Goal: Task Accomplishment & Management: Complete application form

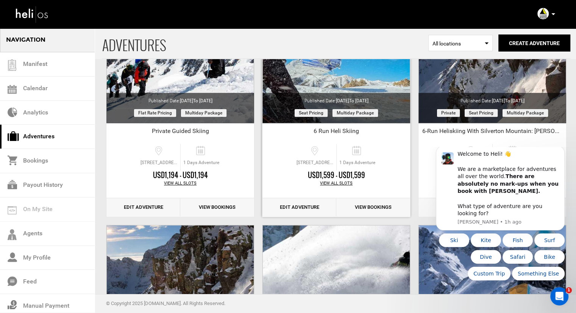
scroll to position [378, 0]
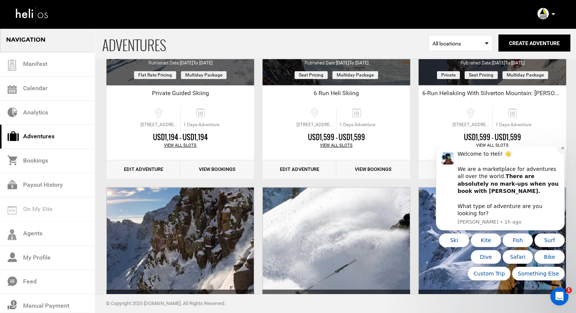
click at [560, 150] on icon "Dismiss notification" at bounding box center [562, 148] width 4 height 4
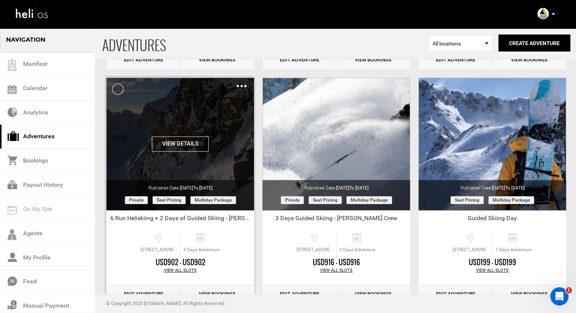
scroll to position [475, 0]
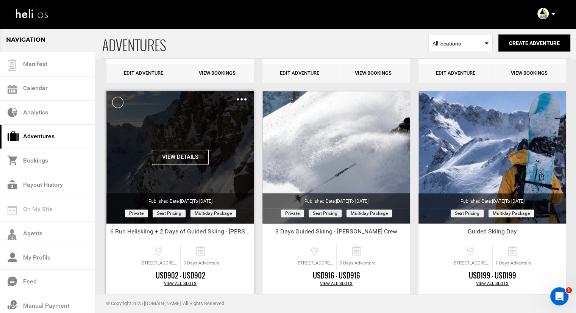
click at [245, 100] on img at bounding box center [242, 99] width 10 height 2
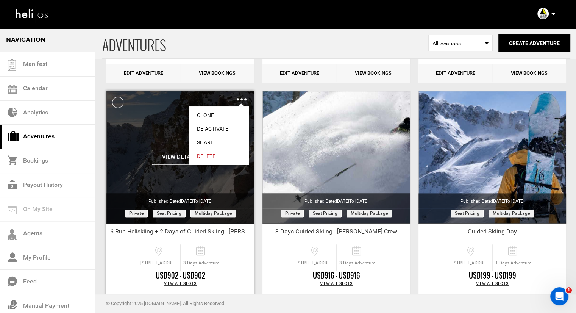
click at [220, 111] on link "Clone" at bounding box center [219, 115] width 60 height 14
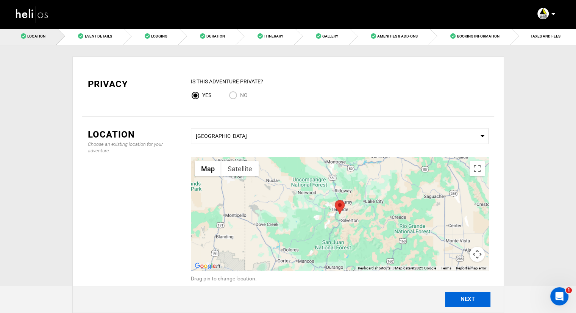
click at [464, 298] on button "NEXT" at bounding box center [467, 298] width 45 height 15
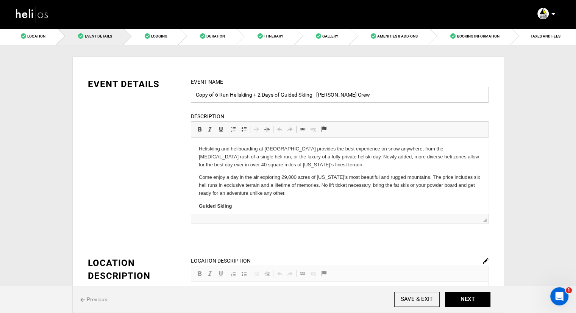
click at [220, 93] on input "Copy of 6 Run Heliskiing + 2 Days of Guided Skiing - Eric Newman's Crew" at bounding box center [339, 95] width 297 height 16
drag, startPoint x: 214, startPoint y: 93, endPoint x: 181, endPoint y: 95, distance: 33.0
click at [181, 95] on div "EVENT DETAILS Event Name Copy of 6 Run Heliskiing + 2 Days of Guided Skiing - E…" at bounding box center [288, 156] width 412 height 156
click at [240, 95] on input "6 Run Heliskiing + 2 Days of Guided Skiing - [PERSON_NAME] Crew" at bounding box center [339, 95] width 297 height 16
click at [241, 95] on input "6 Run Heliskiing + 2 Days of Guided Skiing - [PERSON_NAME] Crew" at bounding box center [339, 95] width 297 height 16
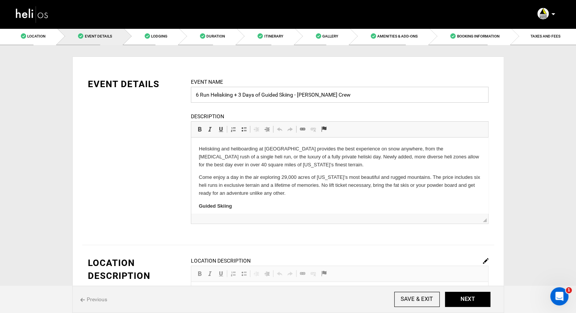
drag, startPoint x: 359, startPoint y: 94, endPoint x: 295, endPoint y: 95, distance: 63.6
click at [295, 95] on input "6 Run Heliskiing + 3 Days of Guided Skiing - Eric Newman's Crew" at bounding box center [339, 95] width 297 height 16
click at [196, 93] on input "6 Run Heliskiing + 3 Days of Guided Skiing" at bounding box center [339, 95] width 297 height 16
type input "[PERSON_NAME] Rad Rippers - 6 Run Heliskiing + 3 Days of Guided Skiing"
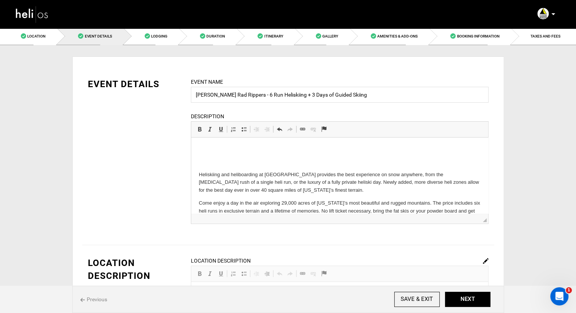
click at [204, 149] on p at bounding box center [339, 149] width 282 height 8
click at [254, 144] on html "Guided Skiing Heliskiing and heliboarding at Silverton Mountain provides the be…" at bounding box center [339, 222] width 297 height 171
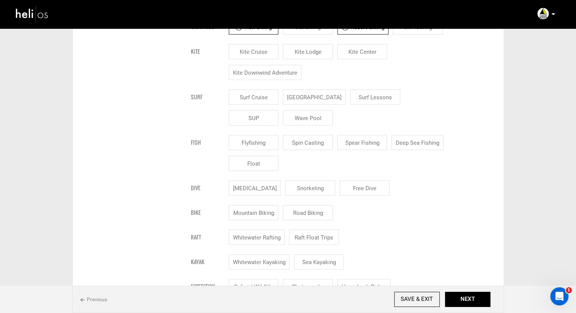
scroll to position [492, 0]
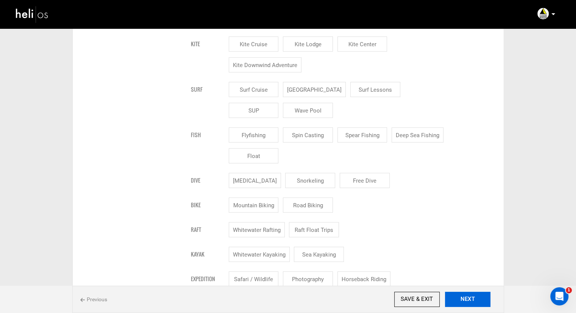
click at [471, 298] on button "NEXT" at bounding box center [467, 298] width 45 height 15
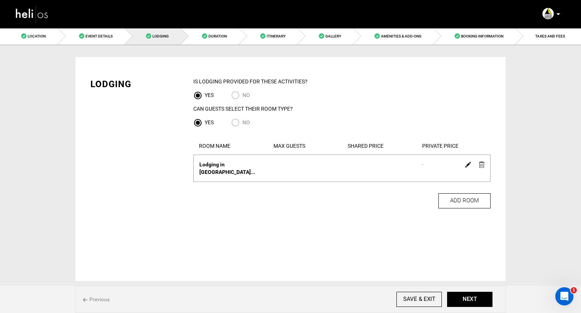
click at [237, 95] on input "NO" at bounding box center [236, 96] width 11 height 10
radio input "true"
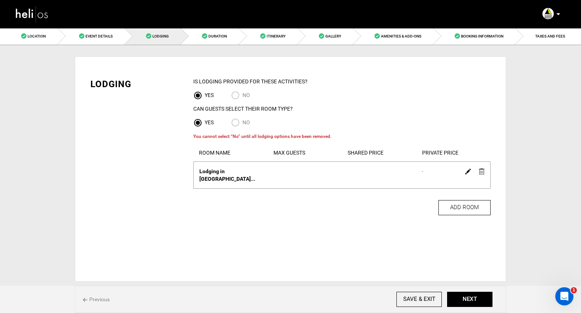
click at [238, 123] on input "No" at bounding box center [236, 123] width 11 height 10
radio input "true"
click at [481, 171] on img at bounding box center [482, 171] width 6 height 6
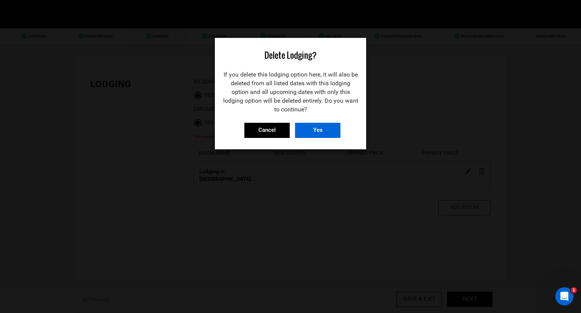
click at [330, 134] on input "Yes" at bounding box center [317, 130] width 45 height 15
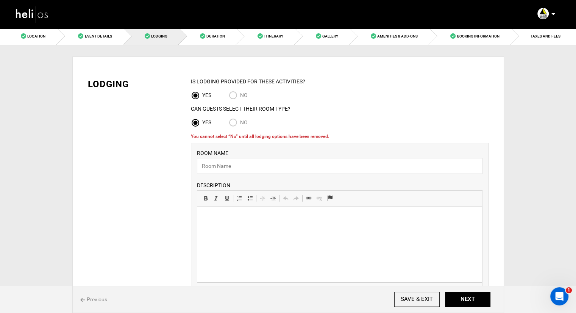
click at [238, 121] on input "No" at bounding box center [234, 123] width 11 height 10
radio input "true"
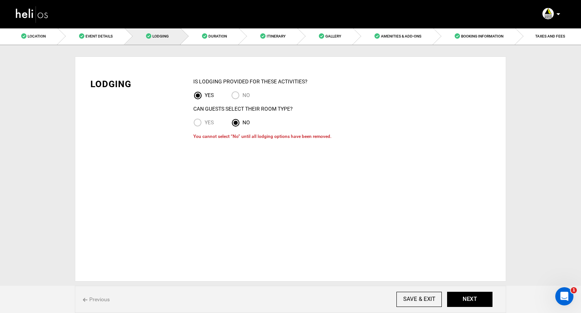
click at [236, 95] on input "NO" at bounding box center [236, 96] width 11 height 10
radio input "true"
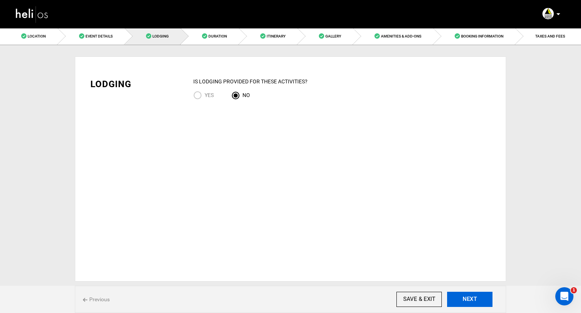
click at [455, 291] on button "NEXT" at bounding box center [469, 298] width 45 height 15
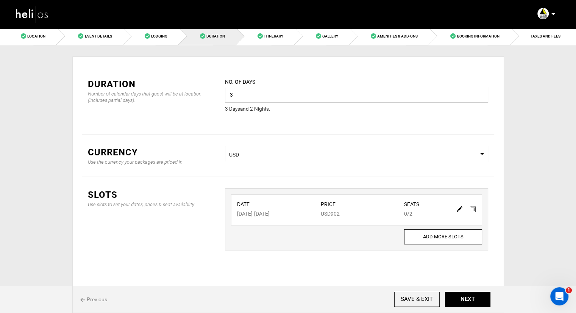
click at [281, 93] on input "3" at bounding box center [356, 95] width 263 height 16
click at [281, 92] on input "3" at bounding box center [356, 95] width 263 height 16
type input "4"
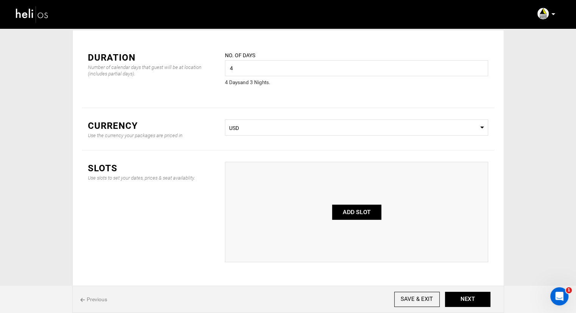
scroll to position [38, 0]
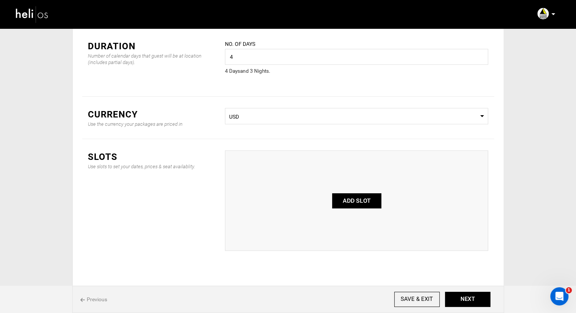
click at [352, 199] on button "ADD SLOT" at bounding box center [356, 200] width 49 height 15
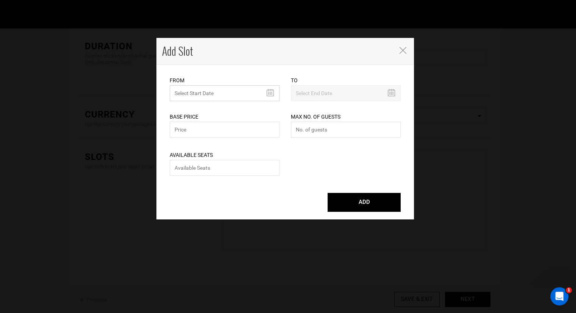
click at [269, 93] on input "text" at bounding box center [225, 93] width 110 height 16
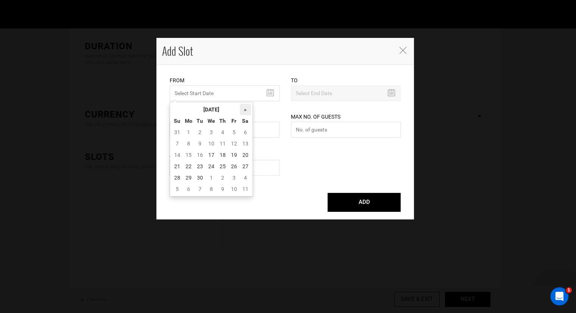
click at [244, 108] on th "»" at bounding box center [245, 109] width 11 height 11
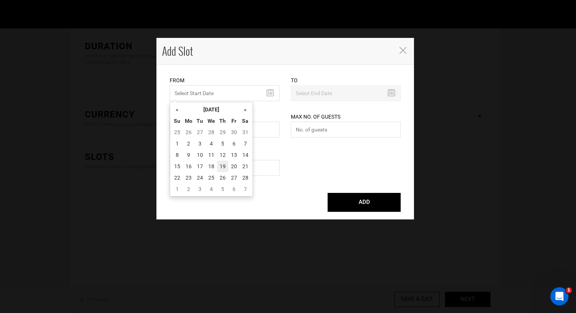
click at [221, 165] on td "19" at bounding box center [222, 165] width 11 height 11
type input "02/19/2026"
type input "02/22/2026"
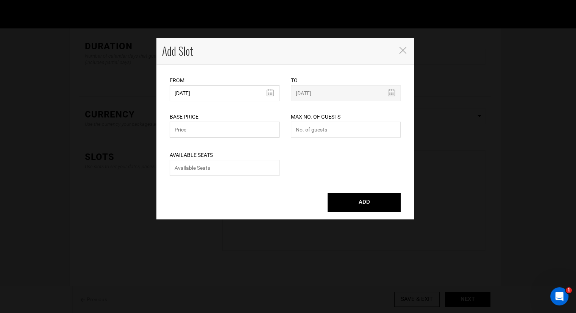
click at [255, 129] on input "text" at bounding box center [225, 129] width 110 height 16
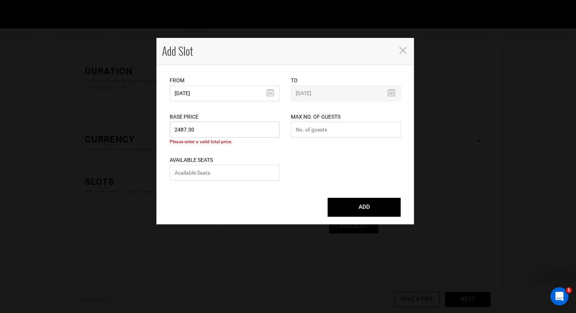
scroll to position [0, 0]
click at [294, 112] on div "Max No. of Guests Maximum no. of guests should be less than 999. Please enter n…" at bounding box center [346, 120] width 110 height 38
click at [229, 127] on input "2487.30" at bounding box center [225, 129] width 110 height 16
click at [226, 115] on div "Base Price 2487.30 Please enter a valid total price." at bounding box center [225, 122] width 110 height 43
click at [205, 131] on input "2487.30" at bounding box center [225, 129] width 110 height 16
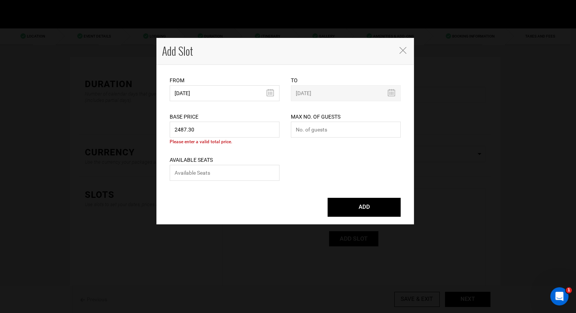
click at [269, 154] on div "Available Seats Please enter available seats. Available seats can not exceed ma…" at bounding box center [225, 163] width 110 height 38
click at [223, 132] on input "2487.30" at bounding box center [225, 129] width 110 height 16
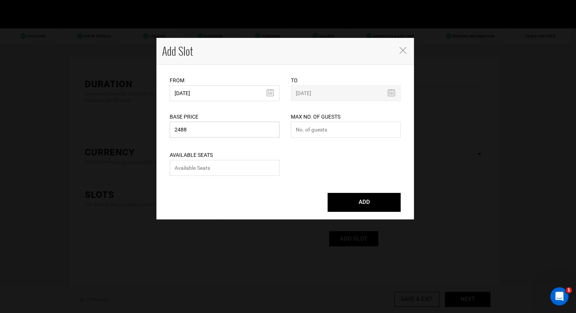
type input "2488"
click at [294, 146] on div "Available Seats Please enter available seats. Available seats can not exceed ma…" at bounding box center [285, 158] width 242 height 38
click at [310, 129] on input "number" at bounding box center [346, 129] width 110 height 16
type input "3"
click at [260, 159] on div "Available Seats Please enter available seats. Available seats can not exceed ma…" at bounding box center [225, 158] width 110 height 38
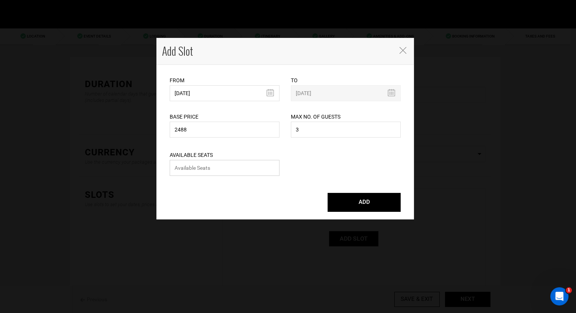
click at [251, 167] on input "number" at bounding box center [225, 168] width 110 height 16
type input "3"
click at [322, 156] on div "Available Seats 3 Please enter available seats. Available seats can not exceed …" at bounding box center [285, 158] width 242 height 38
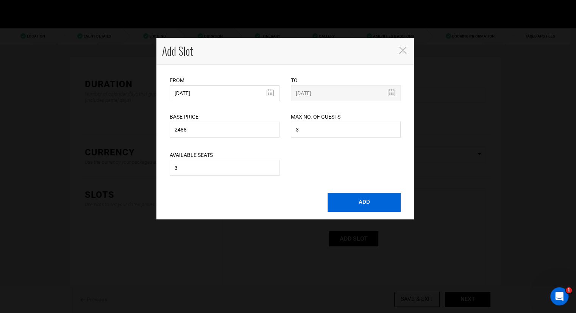
click at [354, 200] on button "ADD" at bounding box center [363, 202] width 73 height 19
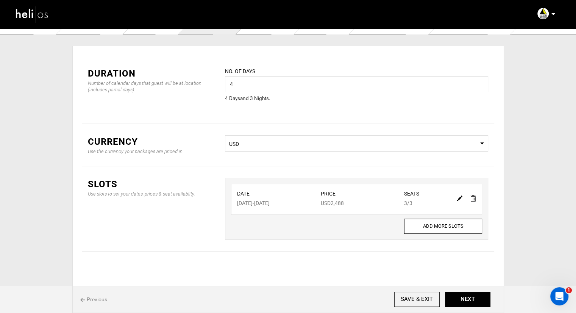
scroll to position [14, 0]
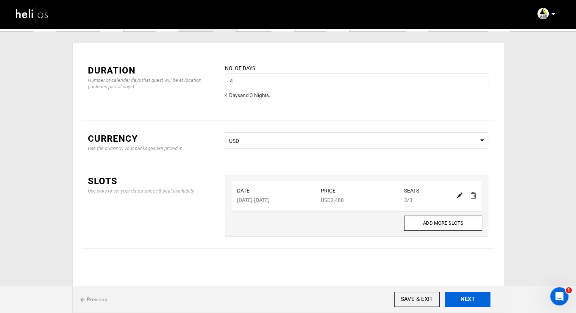
click at [472, 302] on button "NEXT" at bounding box center [467, 298] width 45 height 15
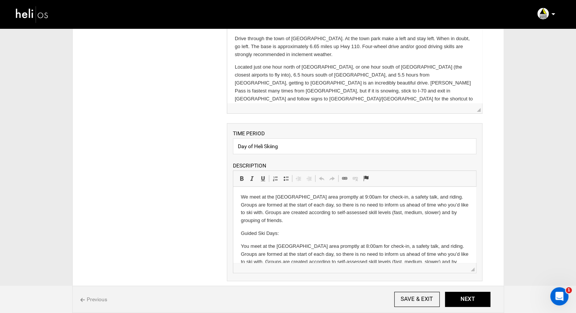
scroll to position [33, 0]
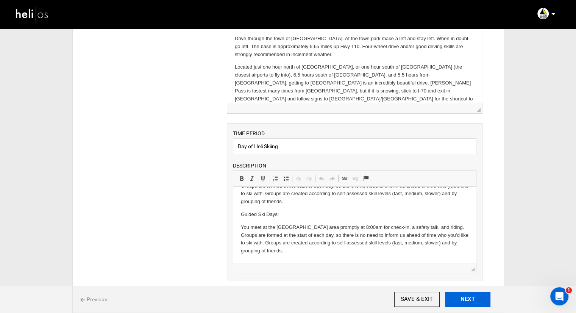
click at [460, 298] on button "NEXT" at bounding box center [467, 298] width 45 height 15
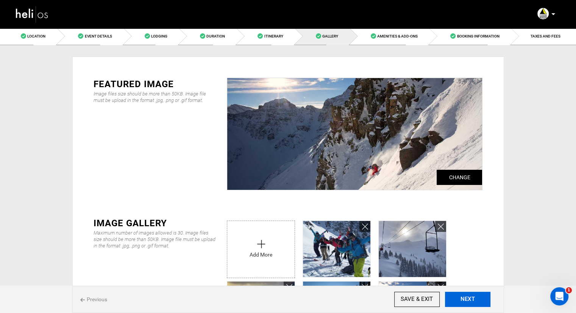
click at [467, 300] on button "NEXT" at bounding box center [467, 298] width 45 height 15
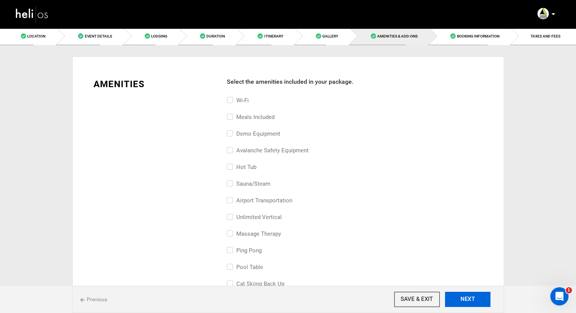
click at [481, 303] on button "NEXT" at bounding box center [467, 298] width 45 height 15
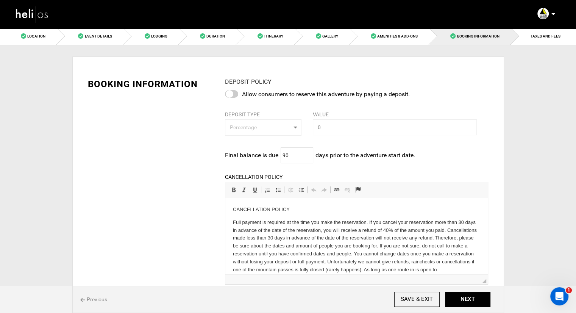
click at [233, 96] on div at bounding box center [231, 94] width 13 height 8
click at [0, 0] on input "checkbox" at bounding box center [0, 0] width 0 height 0
click at [236, 95] on div at bounding box center [231, 94] width 13 height 8
click at [0, 0] on input "checkbox" at bounding box center [0, 0] width 0 height 0
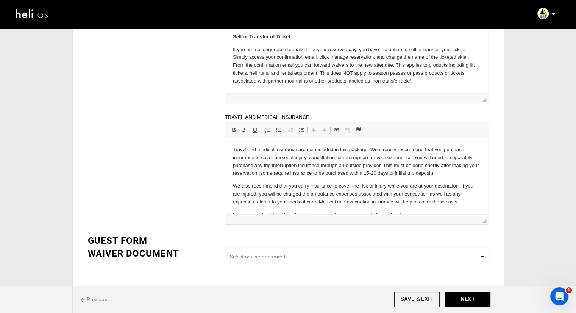
scroll to position [168, 0]
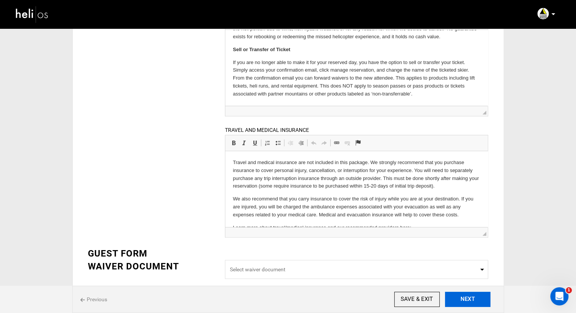
click at [455, 294] on button "NEXT" at bounding box center [467, 298] width 45 height 15
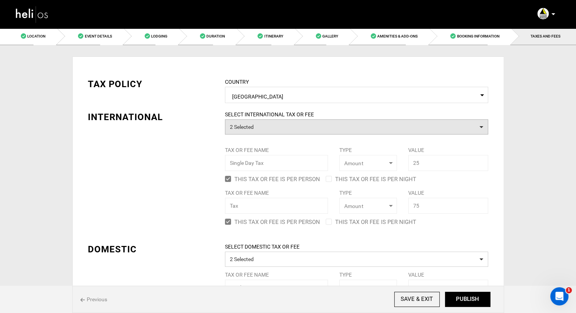
click at [301, 126] on button "2 Selected" at bounding box center [356, 126] width 263 height 15
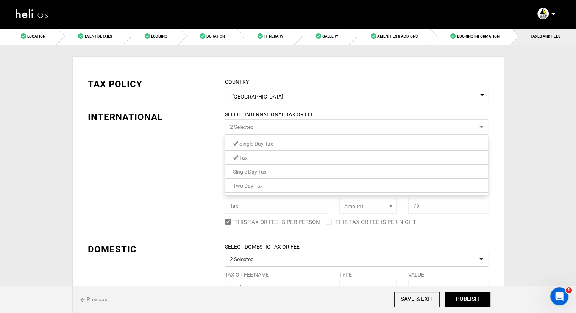
click at [269, 157] on link "Tax" at bounding box center [356, 158] width 262 height 10
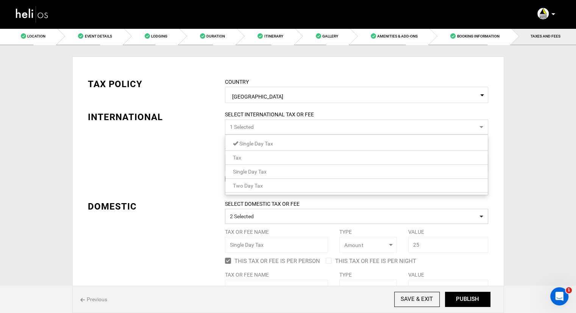
click at [269, 147] on link "Single Day Tax" at bounding box center [356, 144] width 262 height 10
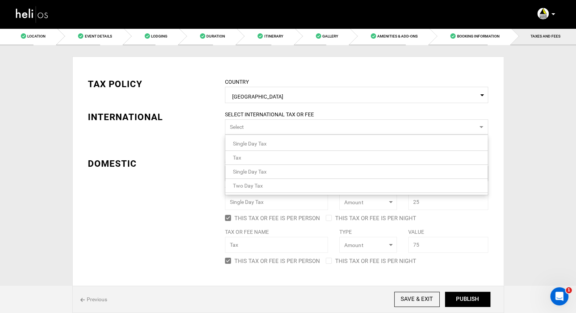
click at [187, 143] on div "TAX POLICY COUNTRY Select Country United States Please select a country. INTERN…" at bounding box center [288, 166] width 412 height 200
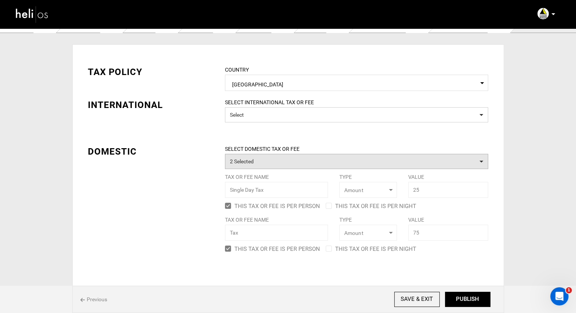
scroll to position [19, 0]
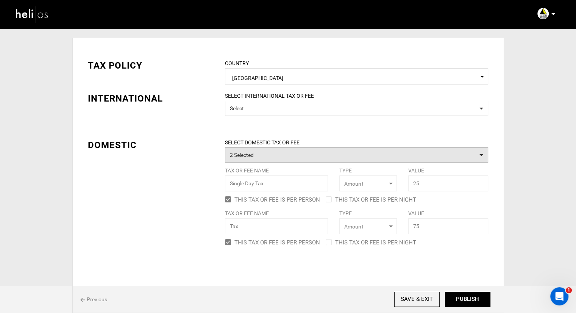
click at [277, 154] on button "2 Selected" at bounding box center [356, 154] width 263 height 15
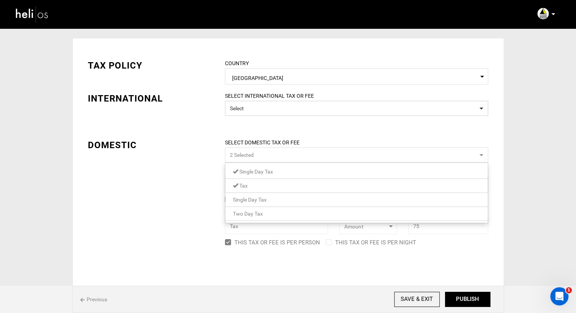
click at [255, 173] on span "Single Day Tax" at bounding box center [256, 171] width 34 height 6
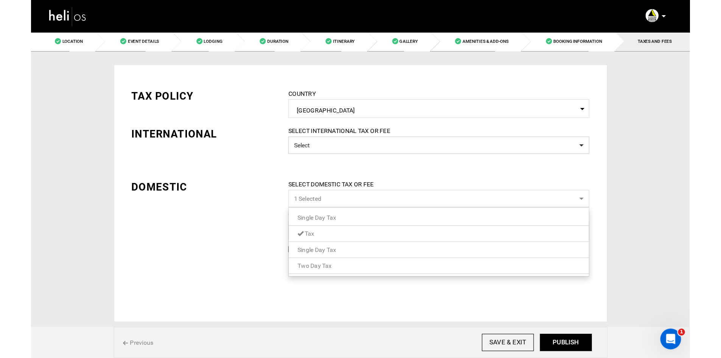
scroll to position [0, 0]
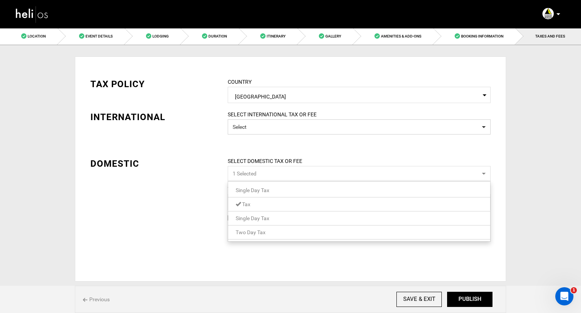
click at [246, 203] on span "Tax" at bounding box center [246, 204] width 8 height 6
click at [198, 193] on div "TAX POLICY COUNTRY Select Country United States Please select a country. INTERN…" at bounding box center [290, 168] width 431 height 225
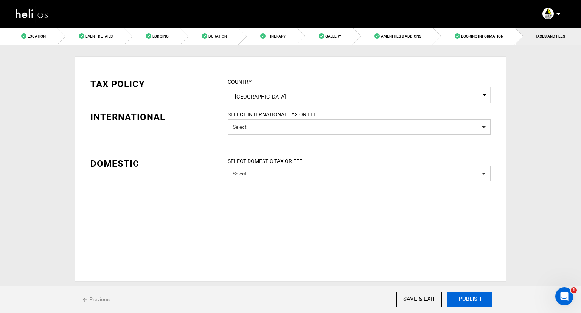
click at [460, 299] on button "PUBLISH" at bounding box center [469, 298] width 45 height 15
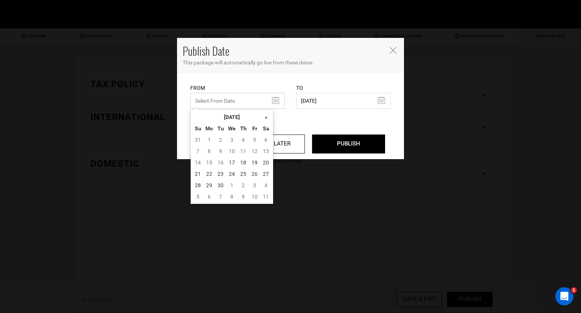
click at [268, 100] on input "text" at bounding box center [237, 101] width 95 height 16
click at [228, 162] on td "17" at bounding box center [231, 162] width 11 height 11
type input "09/17/2025"
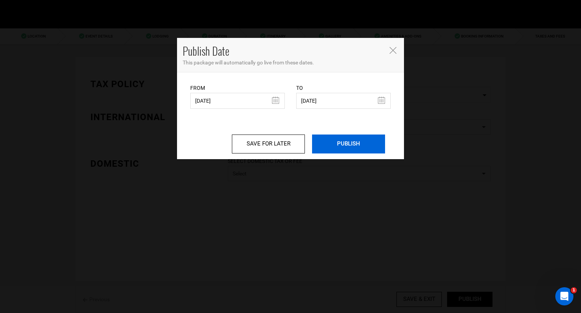
click at [339, 146] on input "PUBLISH" at bounding box center [348, 143] width 73 height 19
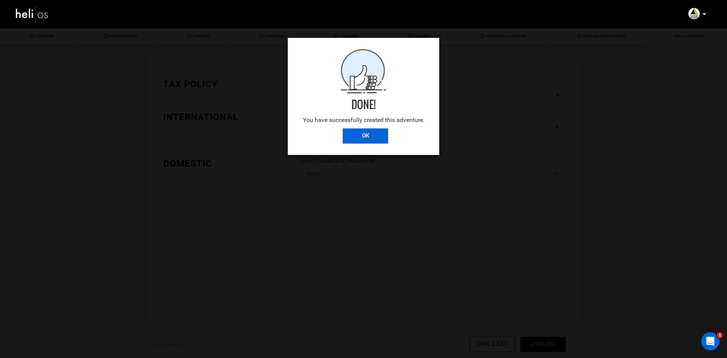
click at [375, 137] on input "OK" at bounding box center [365, 135] width 45 height 15
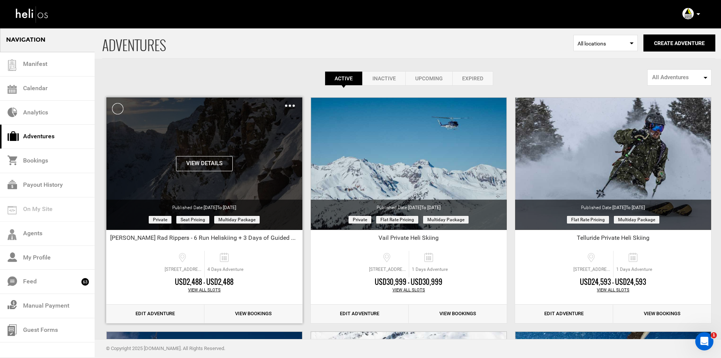
click at [291, 107] on div "Clone De-Activate Share Delete" at bounding box center [290, 105] width 10 height 9
click at [291, 106] on img at bounding box center [290, 105] width 10 height 2
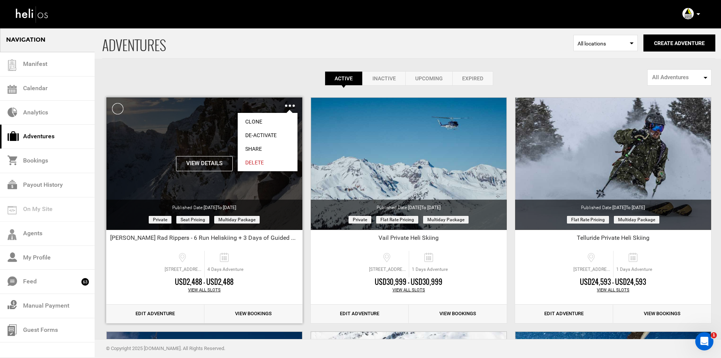
click at [265, 146] on link "Share" at bounding box center [268, 149] width 60 height 14
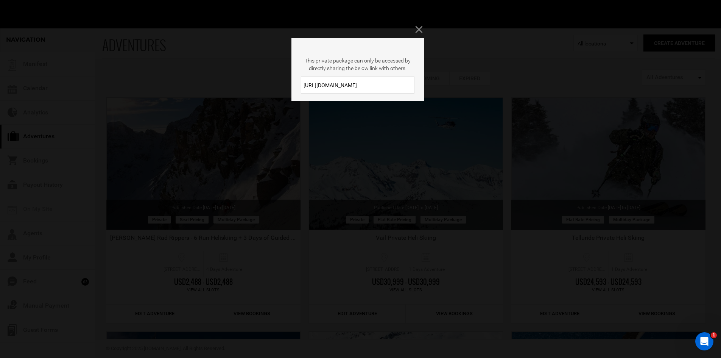
click at [334, 81] on input "https://heli.life/7fb6O5" at bounding box center [358, 84] width 114 height 17
click at [334, 80] on input "https://heli.life/7fb6O5" at bounding box center [358, 84] width 114 height 17
click at [416, 23] on div "This private package can only be accessed by directly sharing the below link wi…" at bounding box center [360, 179] width 721 height 358
